Goal: Information Seeking & Learning: Check status

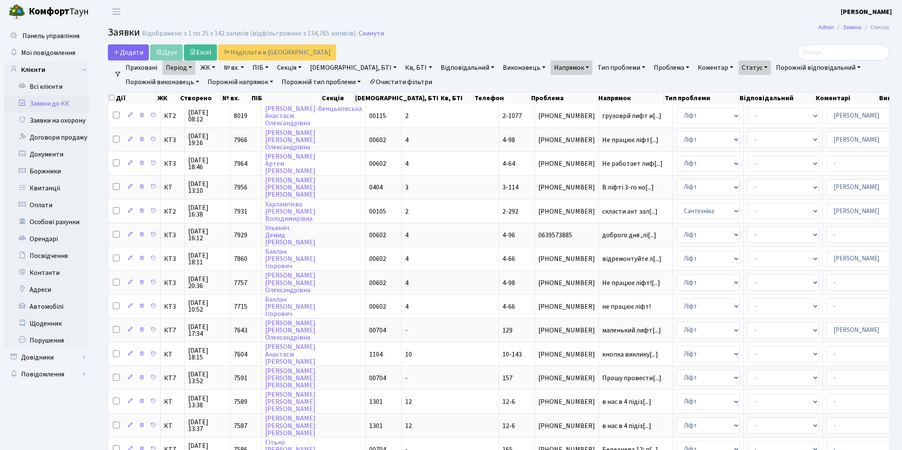
select select "25"
click at [175, 68] on link "Період" at bounding box center [178, 67] width 33 height 14
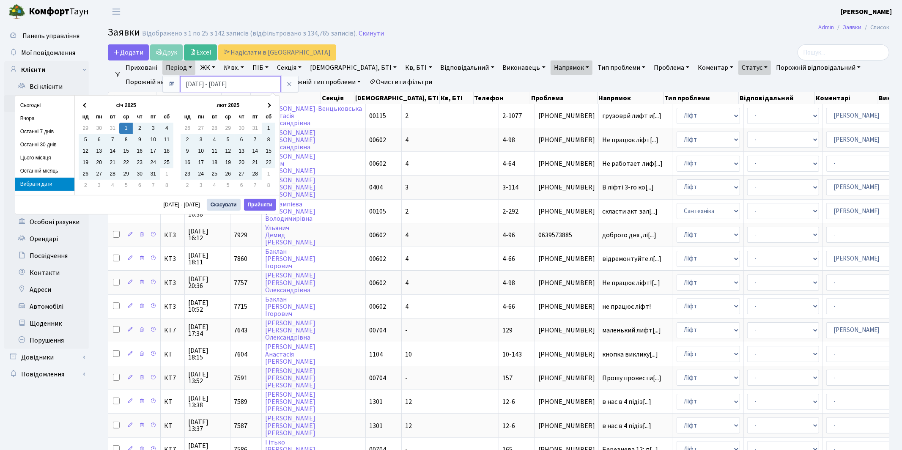
click at [224, 85] on input "[DATE] - [DATE]" at bounding box center [230, 84] width 101 height 16
type input "[DATE] - [DATE]"
click at [259, 203] on button "Прийняти" at bounding box center [260, 205] width 32 height 12
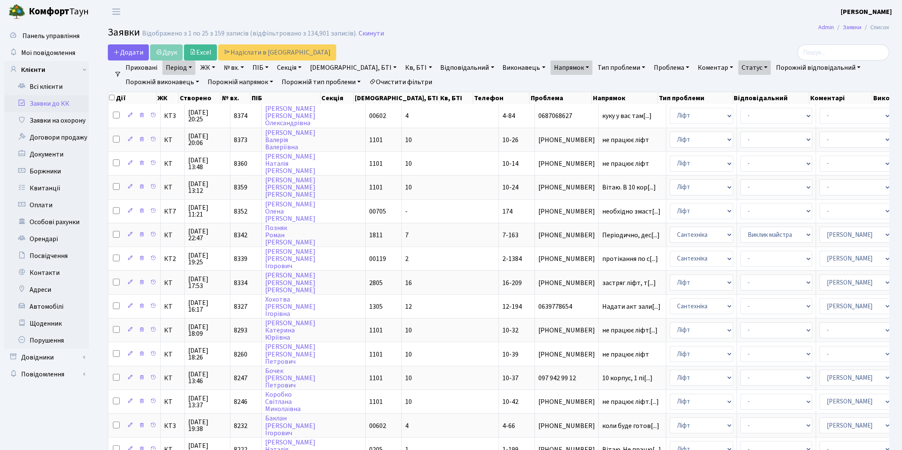
click at [551, 67] on link "Напрямок" at bounding box center [572, 67] width 42 height 14
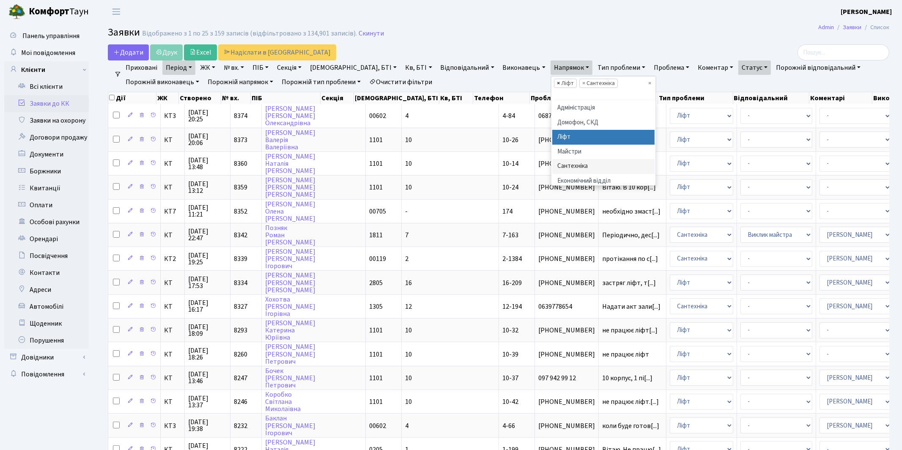
click at [557, 83] on span "×" at bounding box center [558, 83] width 3 height 8
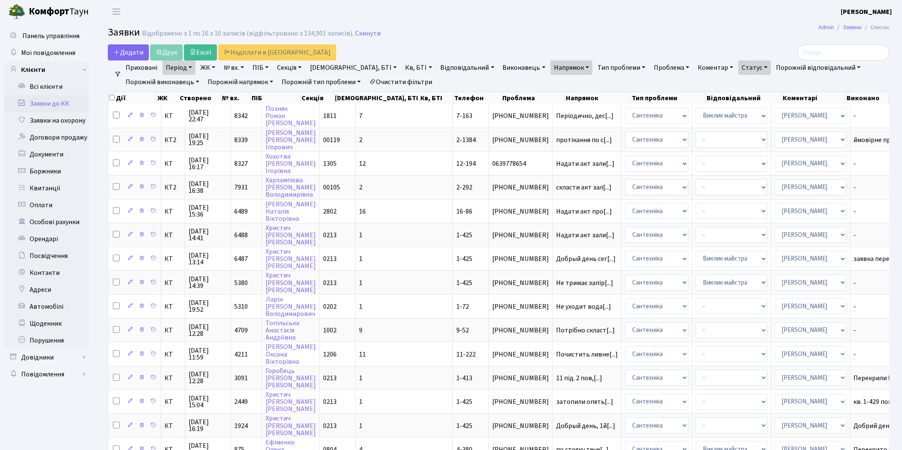
click at [551, 67] on link "Напрямок" at bounding box center [572, 67] width 42 height 14
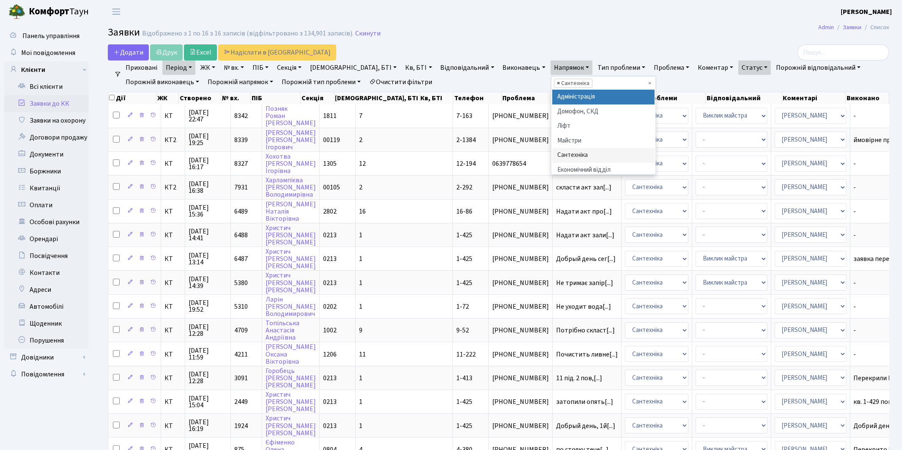
click at [557, 82] on span "×" at bounding box center [558, 83] width 3 height 8
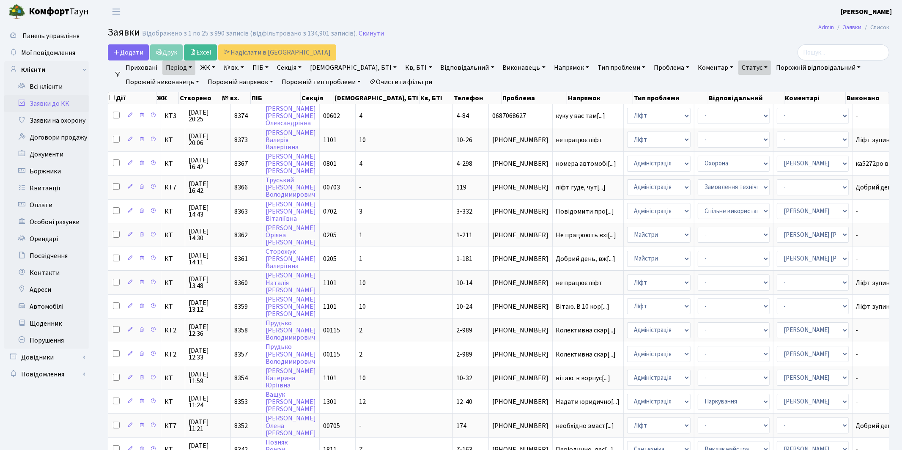
click at [739, 63] on link "Статус" at bounding box center [755, 67] width 33 height 14
click at [739, 85] on link "-" at bounding box center [772, 86] width 67 height 13
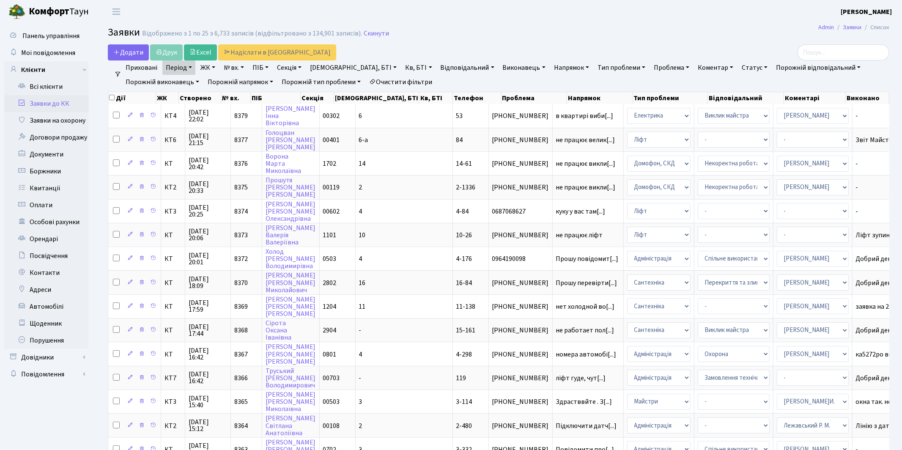
click at [739, 66] on link "Статус" at bounding box center [755, 67] width 33 height 14
click at [739, 120] on link "Не виконано" at bounding box center [772, 119] width 67 height 13
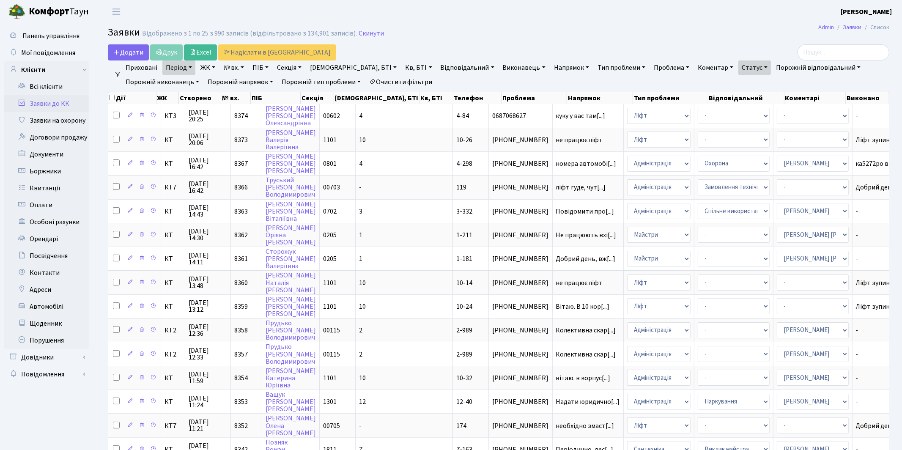
click at [551, 64] on link "Напрямок" at bounding box center [572, 67] width 42 height 14
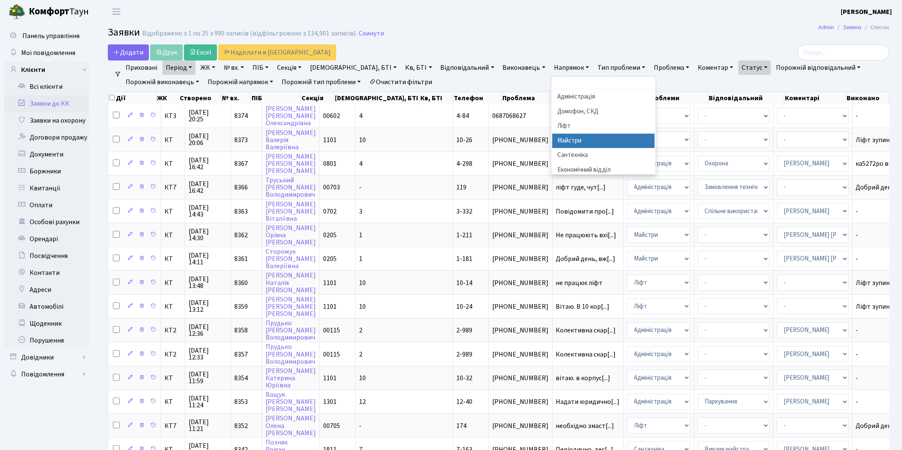
click at [553, 141] on li "Майстри" at bounding box center [604, 141] width 102 height 15
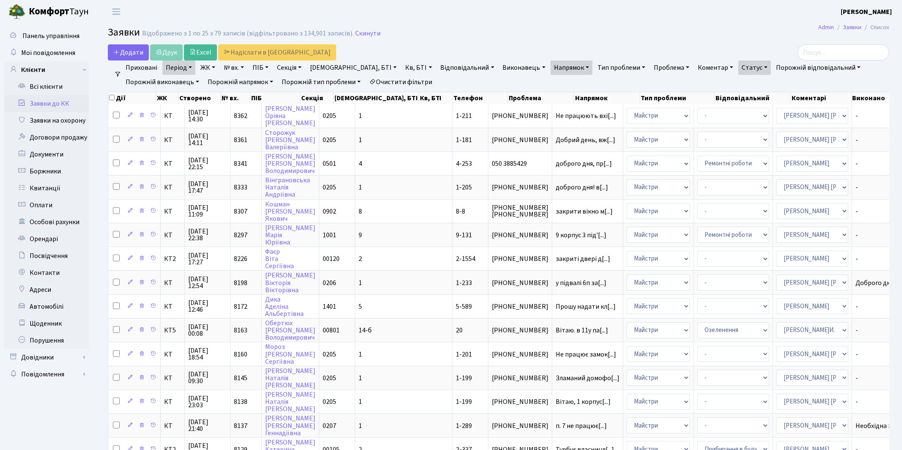
click at [739, 68] on link "Статус" at bounding box center [755, 67] width 33 height 14
click at [739, 118] on link "Не виконано" at bounding box center [772, 119] width 67 height 13
click at [739, 67] on link "Статус" at bounding box center [755, 67] width 33 height 14
click at [739, 88] on link "-" at bounding box center [772, 86] width 67 height 13
